Goal: Find specific page/section: Find specific page/section

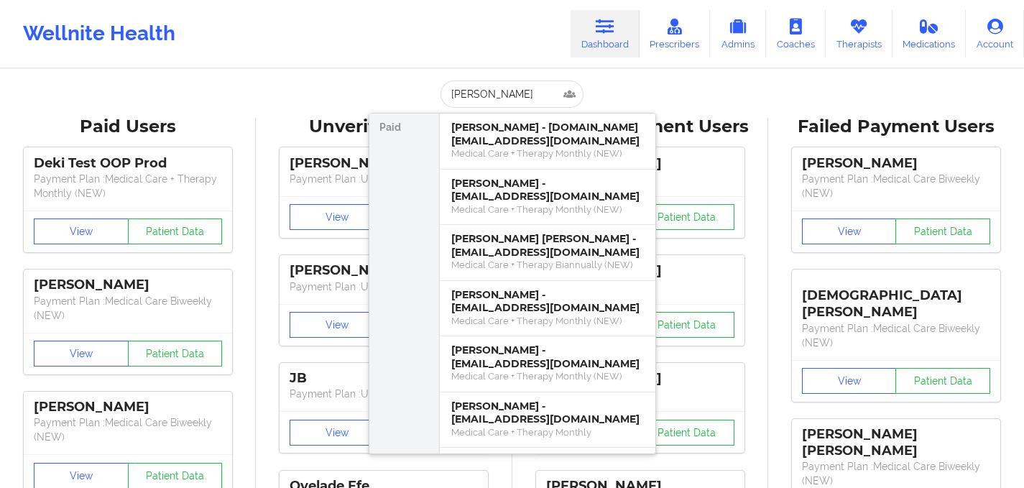
type input "[PERSON_NAME]"
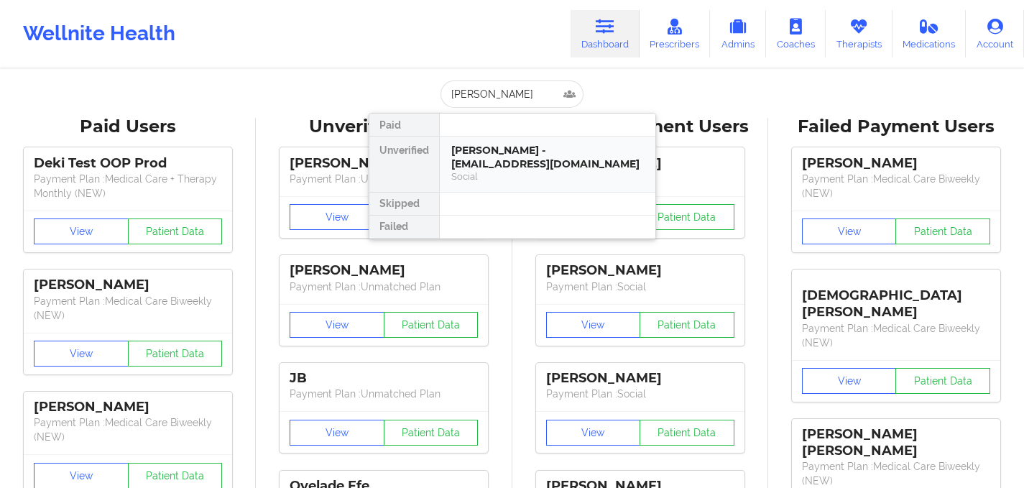
click at [508, 155] on div "[PERSON_NAME] - [EMAIL_ADDRESS][DOMAIN_NAME]" at bounding box center [547, 157] width 193 height 27
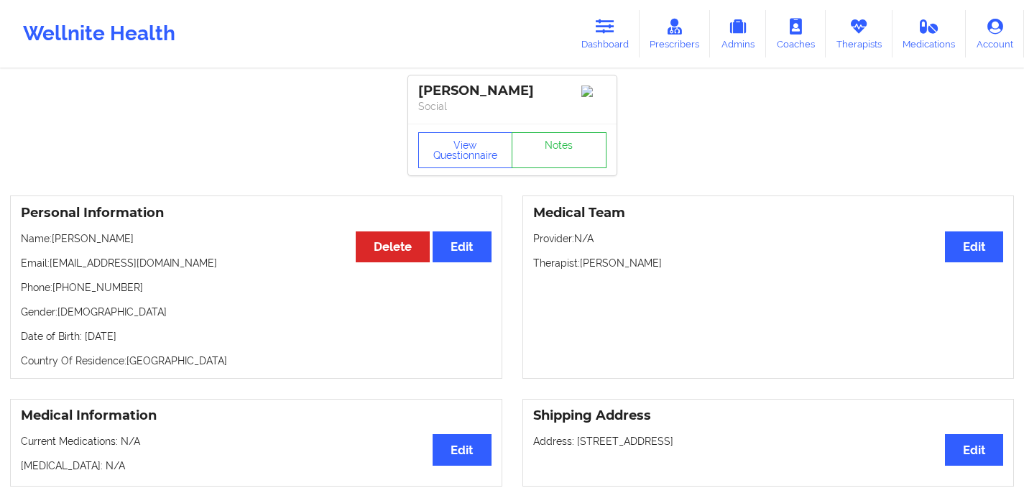
click at [73, 295] on p "Phone: [PHONE_NUMBER]" at bounding box center [256, 287] width 471 height 14
drag, startPoint x: 57, startPoint y: 291, endPoint x: 132, endPoint y: 287, distance: 74.9
click at [132, 287] on p "Phone: [PHONE_NUMBER]" at bounding box center [256, 287] width 471 height 14
copy p "[PHONE_NUMBER]"
drag, startPoint x: 191, startPoint y: 270, endPoint x: 52, endPoint y: 272, distance: 138.0
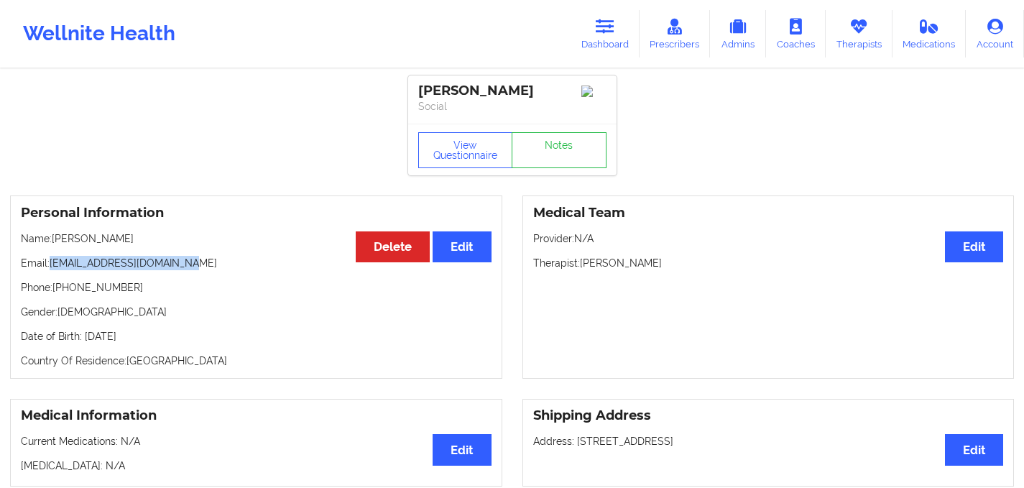
click at [52, 270] on p "Email: [EMAIL_ADDRESS][DOMAIN_NAME]" at bounding box center [256, 263] width 471 height 14
copy p "[EMAIL_ADDRESS][DOMAIN_NAME]"
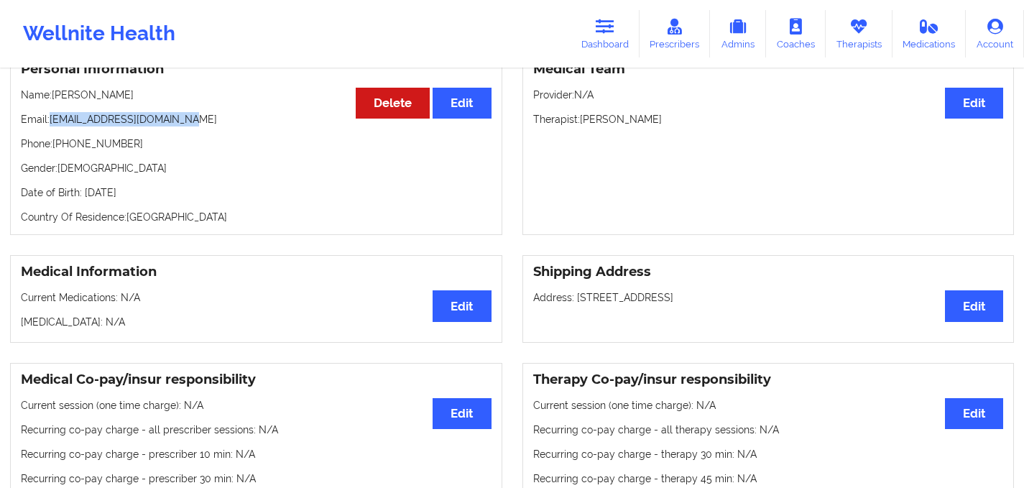
scroll to position [143, 0]
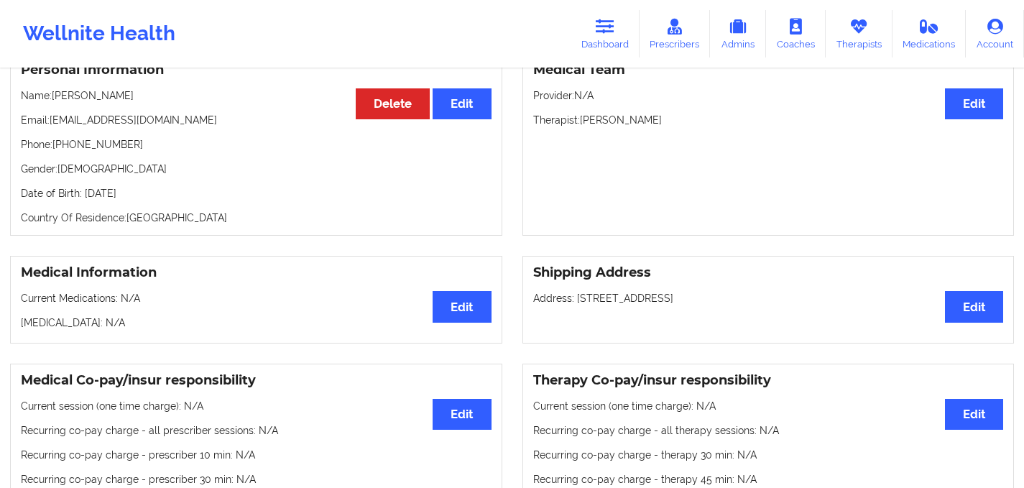
click at [596, 223] on div "Medical Team Edit Provider: N/A Therapist: [PERSON_NAME]" at bounding box center [769, 143] width 492 height 183
drag, startPoint x: 577, startPoint y: 305, endPoint x: 842, endPoint y: 302, distance: 265.3
click at [843, 302] on p "Address: [STREET_ADDRESS]" at bounding box center [768, 298] width 471 height 14
copy p "[STREET_ADDRESS]"
click at [615, 40] on link "Dashboard" at bounding box center [605, 33] width 69 height 47
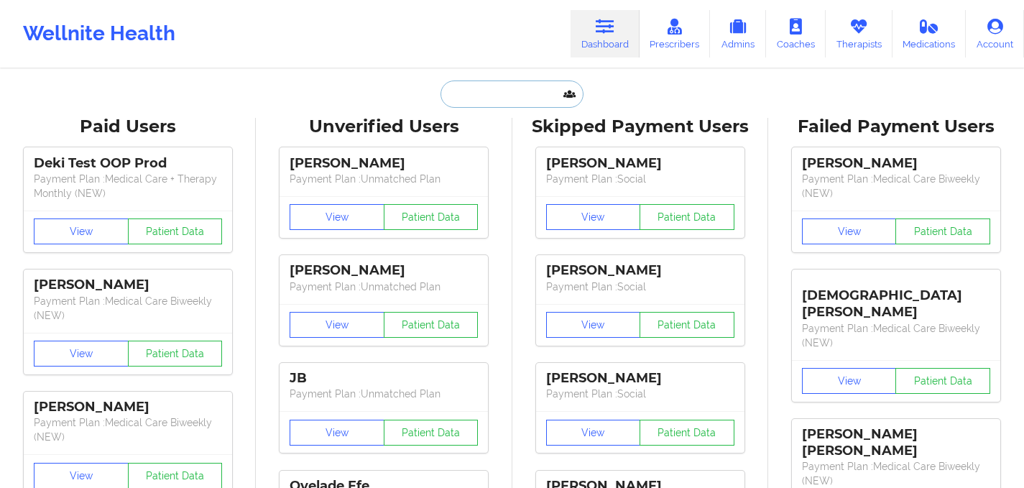
click at [491, 97] on input "text" at bounding box center [512, 94] width 142 height 27
paste input "[PERSON_NAME] c [PERSON_NAME]"
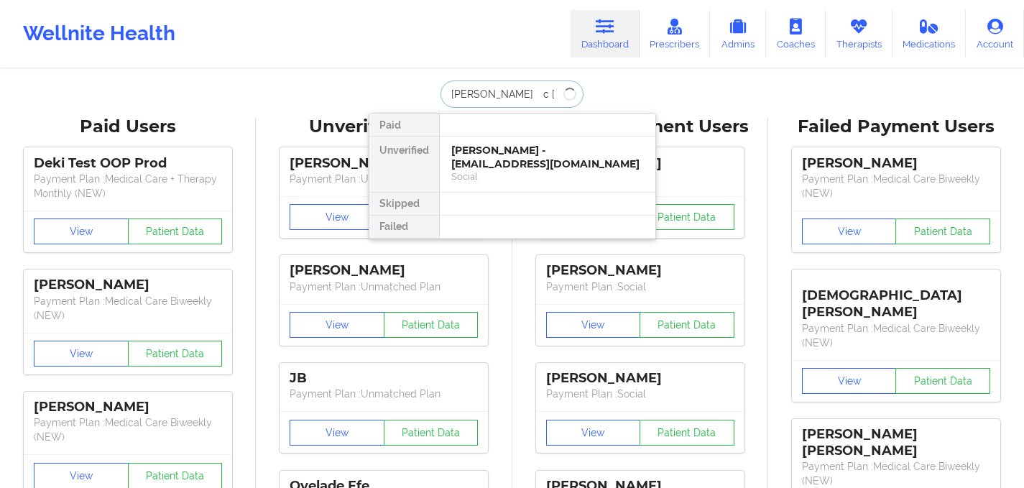
click at [490, 97] on input "[PERSON_NAME] c [PERSON_NAME]" at bounding box center [512, 94] width 142 height 27
type input "[PERSON_NAME] c [PERSON_NAME]"
click at [533, 150] on div "[PERSON_NAME] c harry - [EMAIL_ADDRESS][DOMAIN_NAME]" at bounding box center [547, 157] width 193 height 27
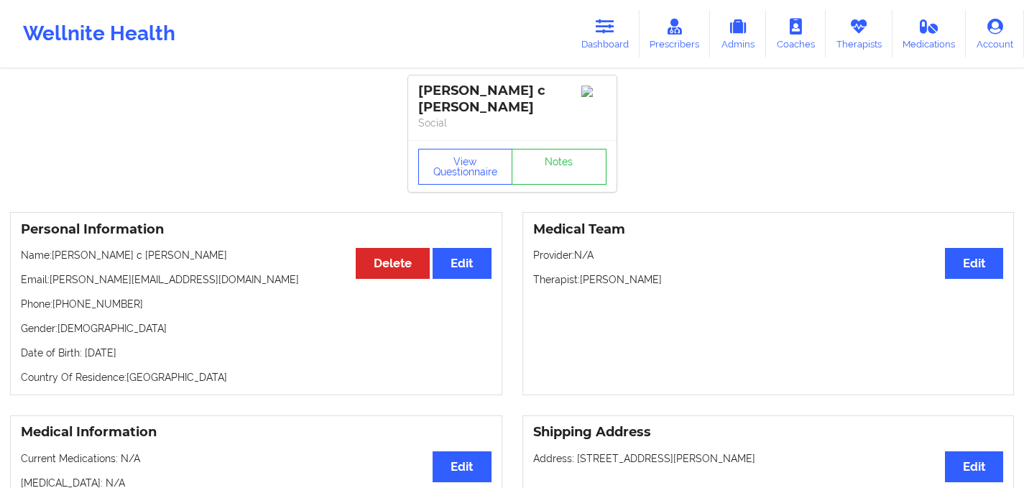
drag, startPoint x: 57, startPoint y: 295, endPoint x: 173, endPoint y: 293, distance: 115.8
click at [173, 297] on p "Phone: [PHONE_NUMBER]" at bounding box center [256, 304] width 471 height 14
drag, startPoint x: 126, startPoint y: 291, endPoint x: 59, endPoint y: 290, distance: 66.9
click at [58, 297] on p "Phone: [PHONE_NUMBER]" at bounding box center [256, 304] width 471 height 14
copy p "[PHONE_NUMBER]"
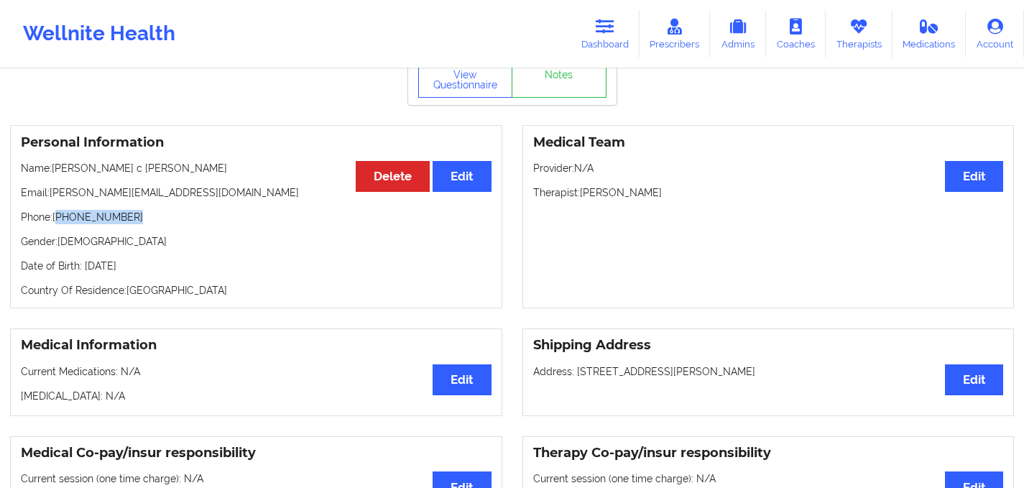
scroll to position [88, 0]
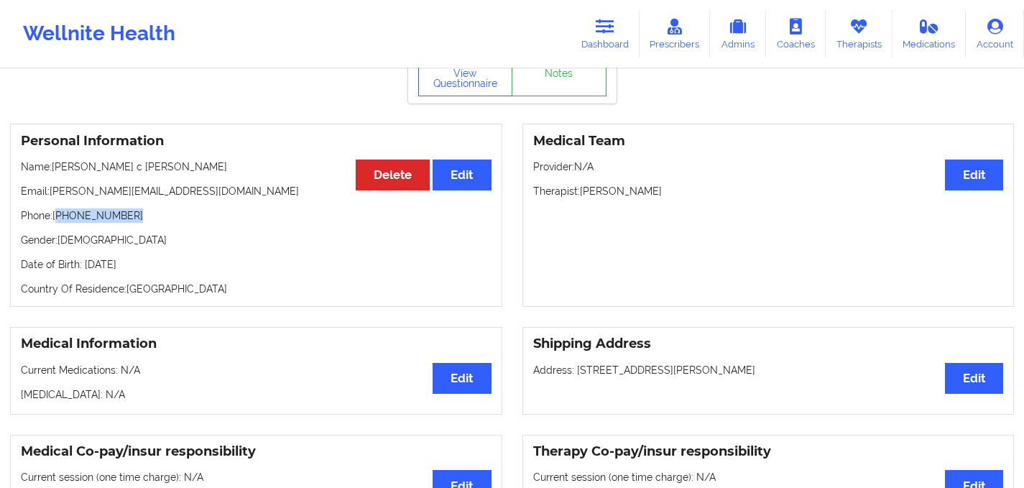
drag, startPoint x: 577, startPoint y: 356, endPoint x: 779, endPoint y: 360, distance: 202.8
click at [780, 363] on p "Address: [STREET_ADDRESS][PERSON_NAME]" at bounding box center [768, 370] width 471 height 14
copy p "[STREET_ADDRESS][PERSON_NAME]"
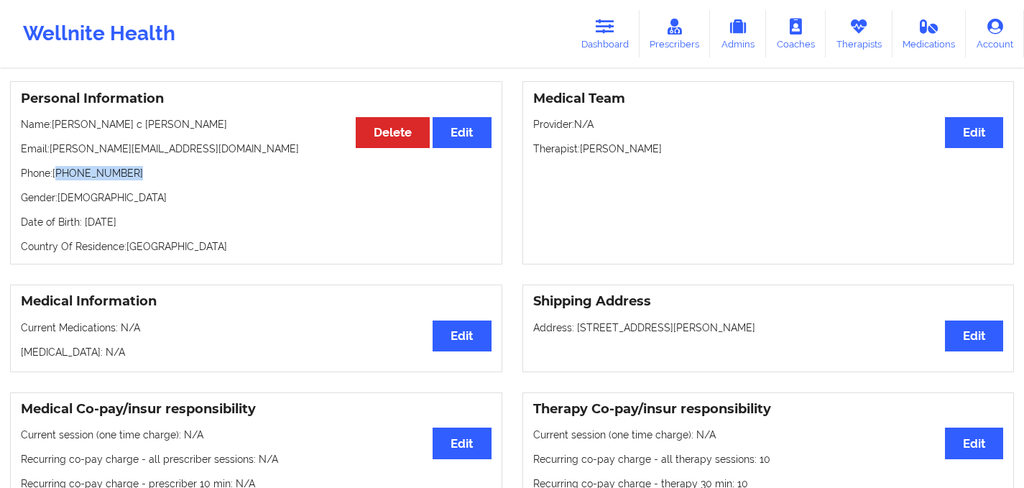
scroll to position [137, 0]
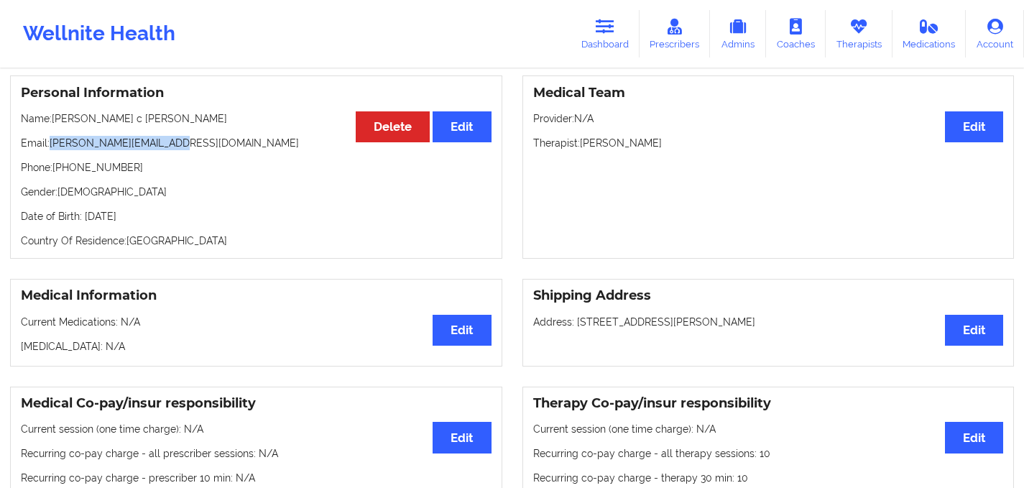
drag, startPoint x: 52, startPoint y: 132, endPoint x: 192, endPoint y: 128, distance: 140.2
click at [192, 136] on p "Email: [PERSON_NAME][EMAIL_ADDRESS][DOMAIN_NAME]" at bounding box center [256, 143] width 471 height 14
copy p "[PERSON_NAME][EMAIL_ADDRESS][DOMAIN_NAME]"
click at [640, 40] on link "Dashboard" at bounding box center [605, 33] width 69 height 47
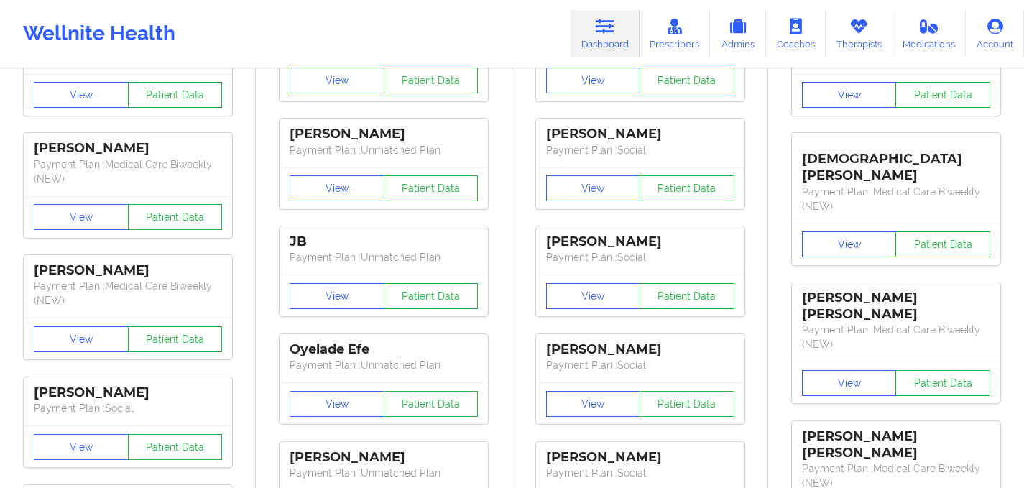
click at [612, 35] on link "Dashboard" at bounding box center [605, 33] width 69 height 47
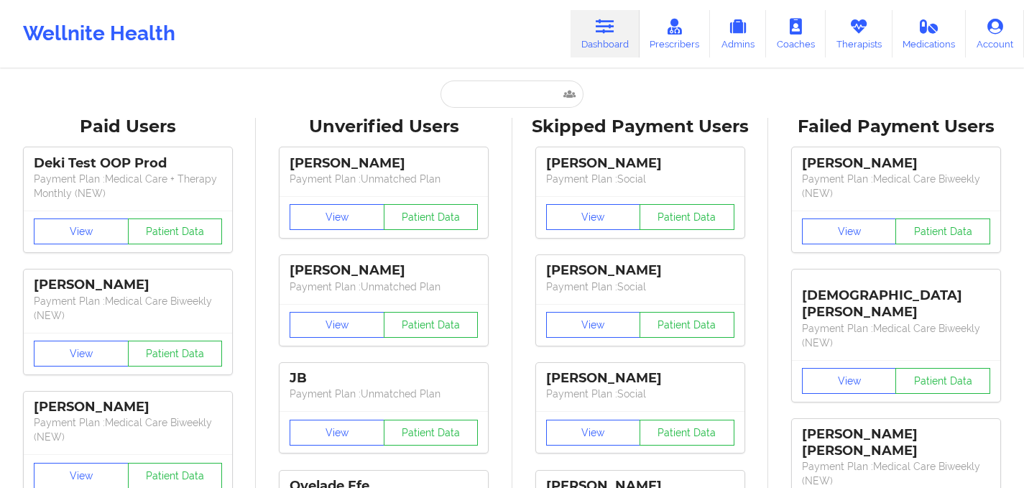
click at [458, 87] on input "text" at bounding box center [512, 94] width 142 height 27
paste input "13477439292"
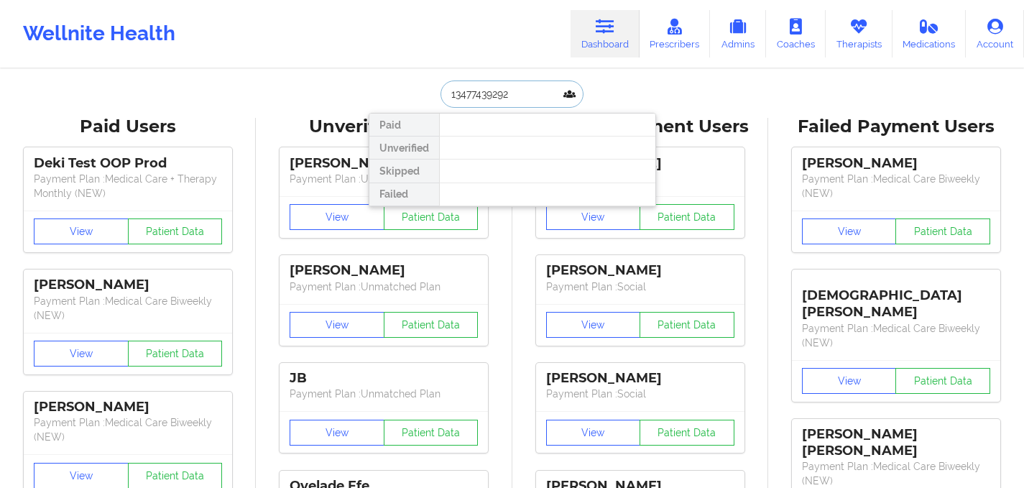
click at [453, 92] on input "13477439292" at bounding box center [512, 94] width 142 height 27
type input "[PHONE_NUMBER]"
drag, startPoint x: 521, startPoint y: 91, endPoint x: 336, endPoint y: 91, distance: 185.5
